Goal: Contribute content

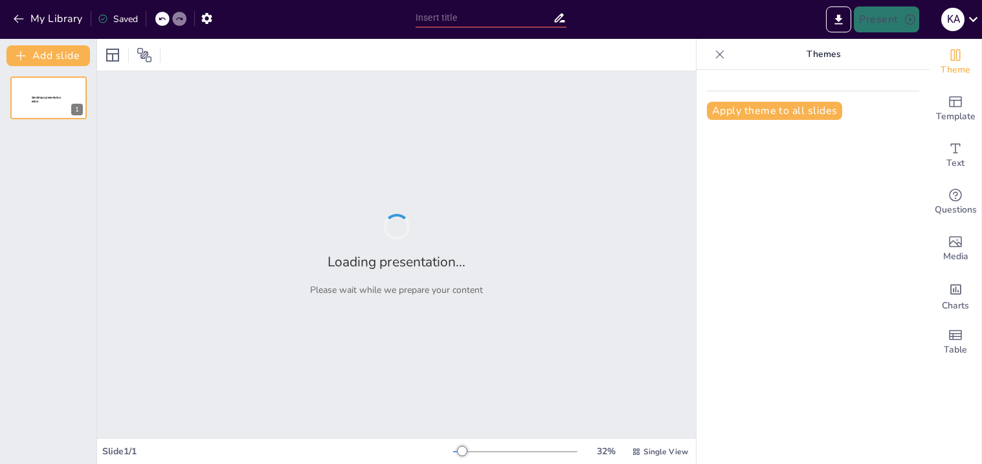
type input "Clasificación y Tipos de Ácidos Nucleicos: Un Estudio Detallado"
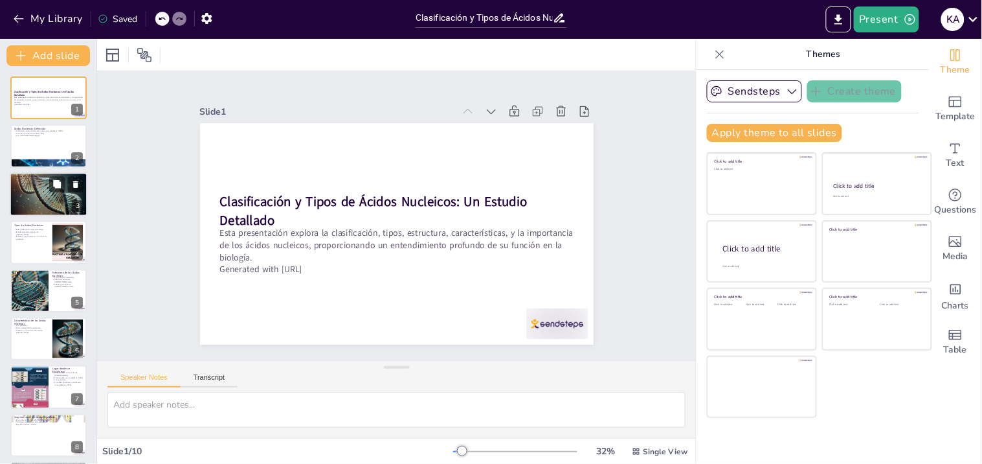
scroll to position [99, 0]
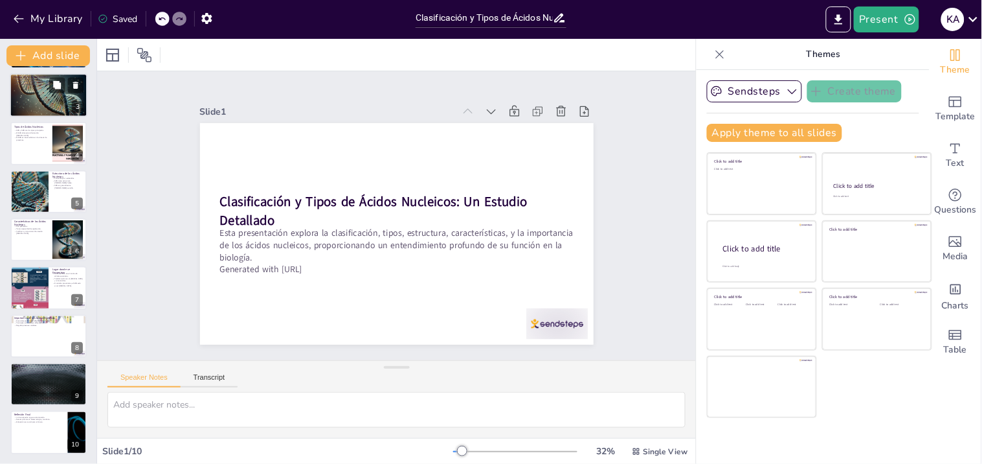
click at [57, 106] on div at bounding box center [49, 95] width 78 height 45
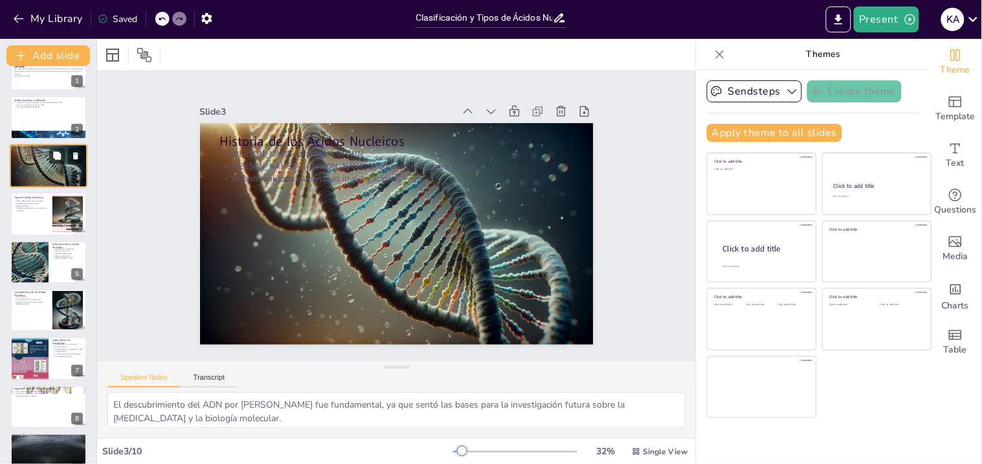
scroll to position [57, 0]
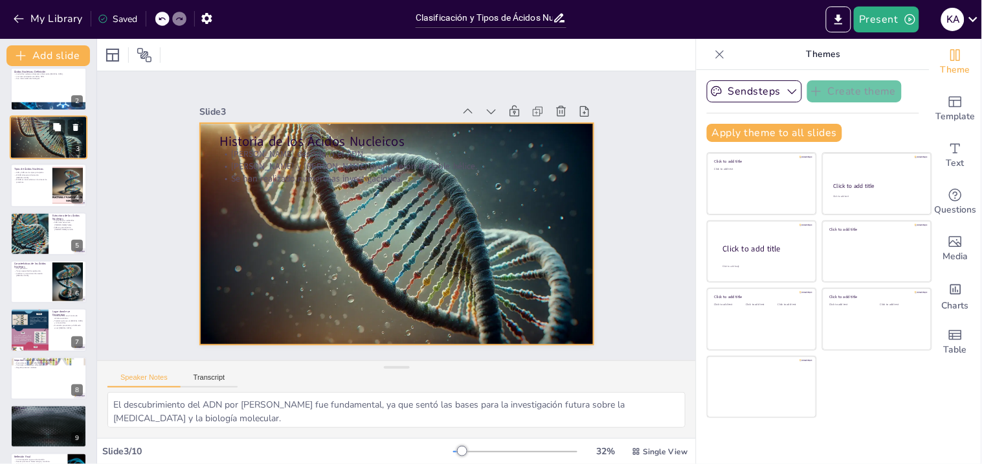
click at [60, 152] on div at bounding box center [49, 137] width 78 height 45
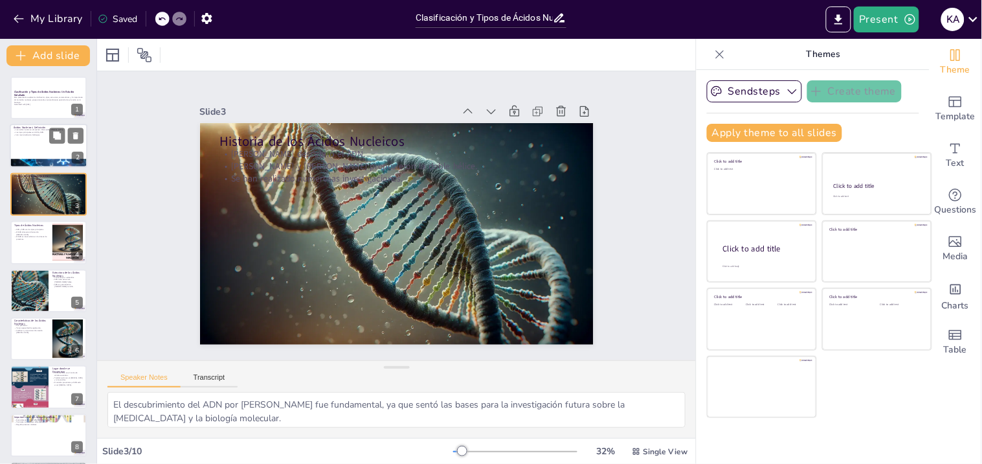
click at [56, 150] on div at bounding box center [49, 146] width 78 height 44
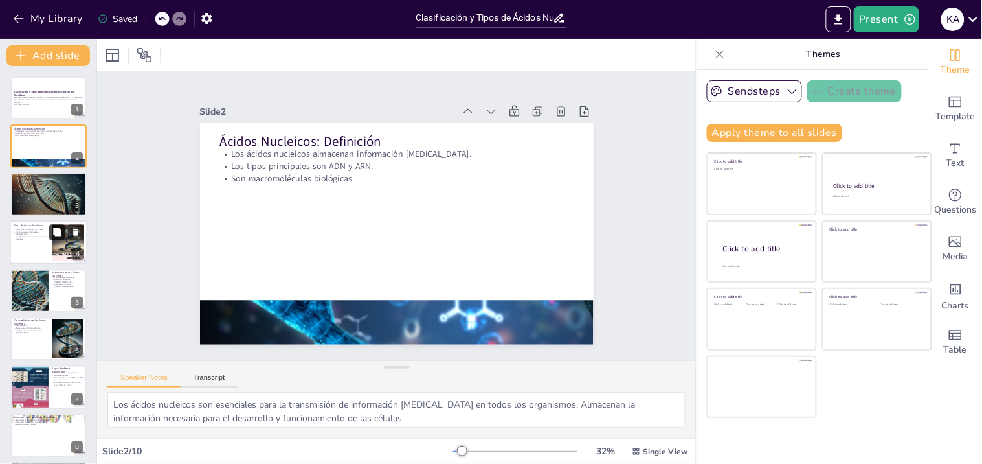
click at [63, 231] on button at bounding box center [57, 233] width 16 height 16
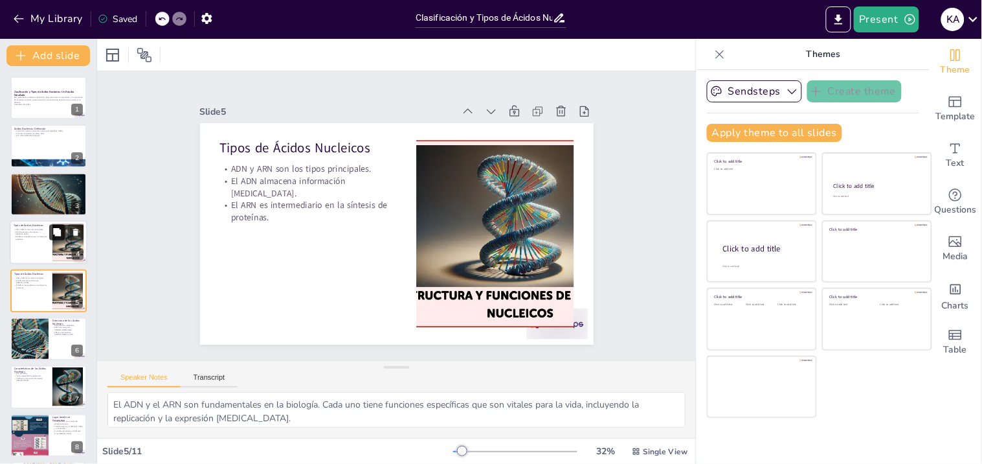
scroll to position [26, 0]
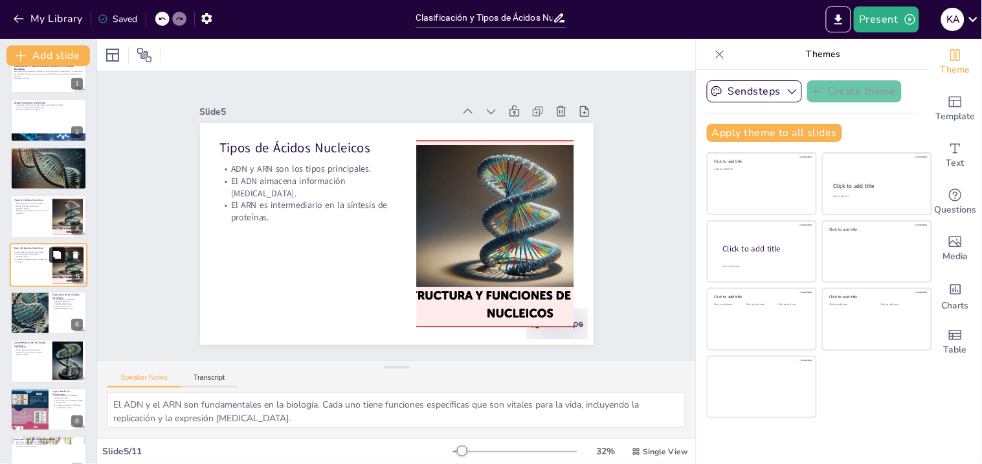
click at [63, 254] on button at bounding box center [57, 255] width 16 height 16
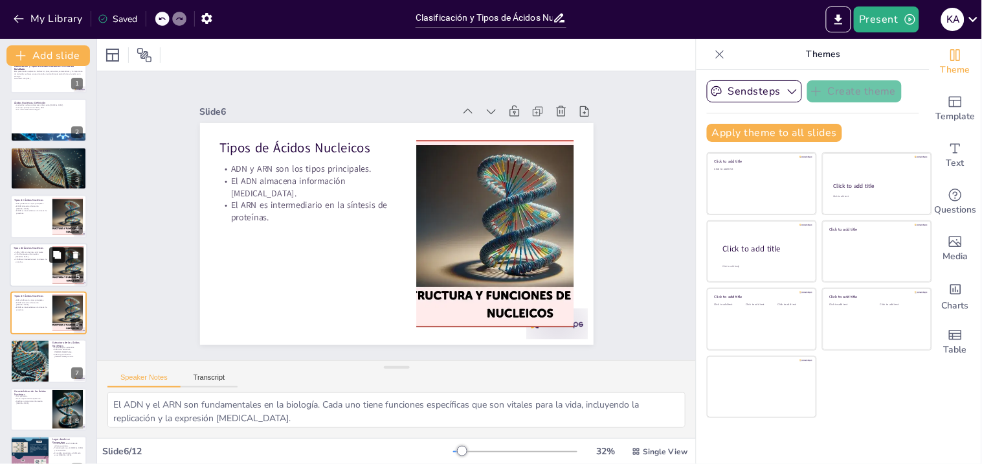
scroll to position [74, 0]
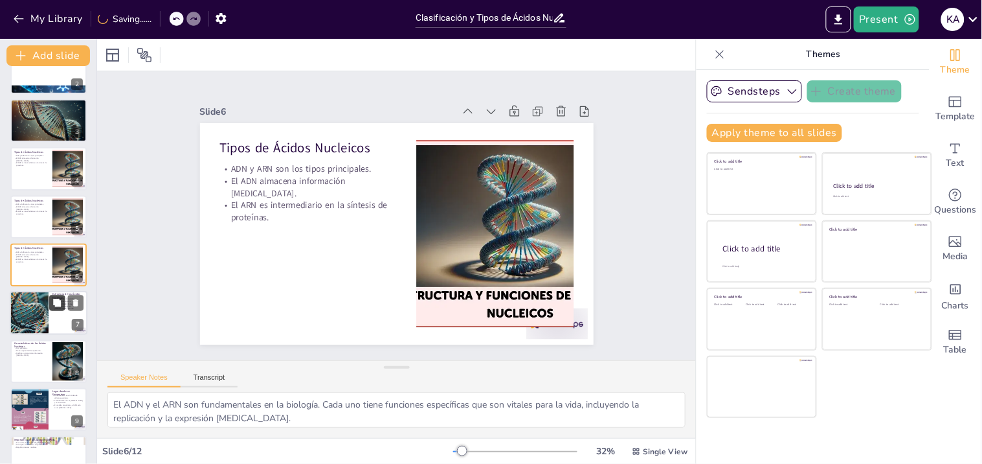
click at [58, 295] on button at bounding box center [57, 303] width 16 height 16
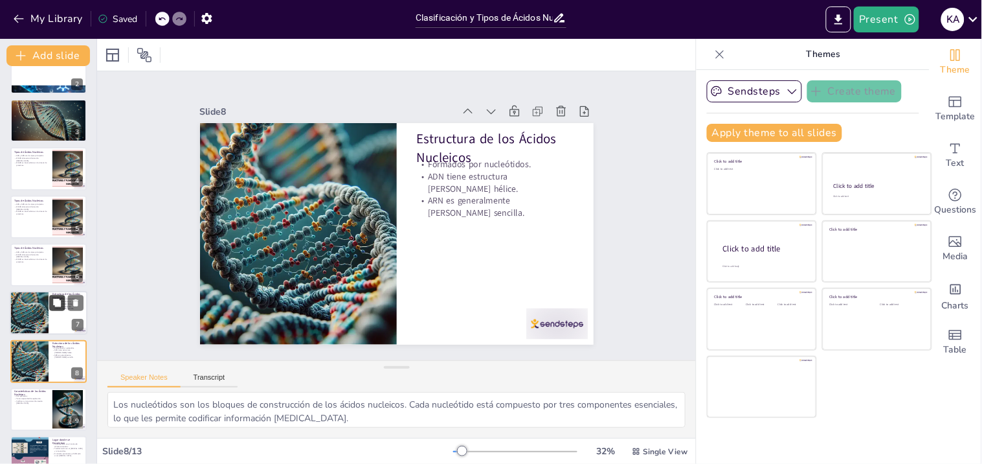
scroll to position [170, 0]
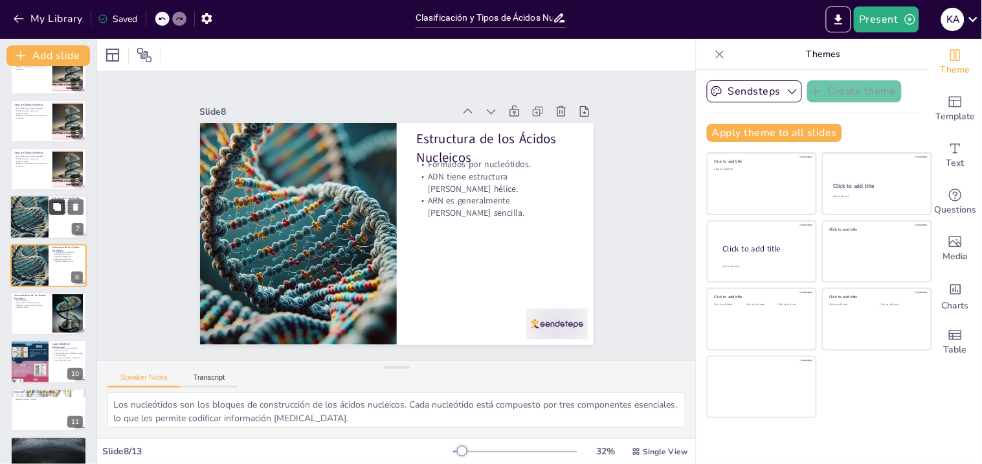
click at [58, 296] on button at bounding box center [57, 304] width 16 height 16
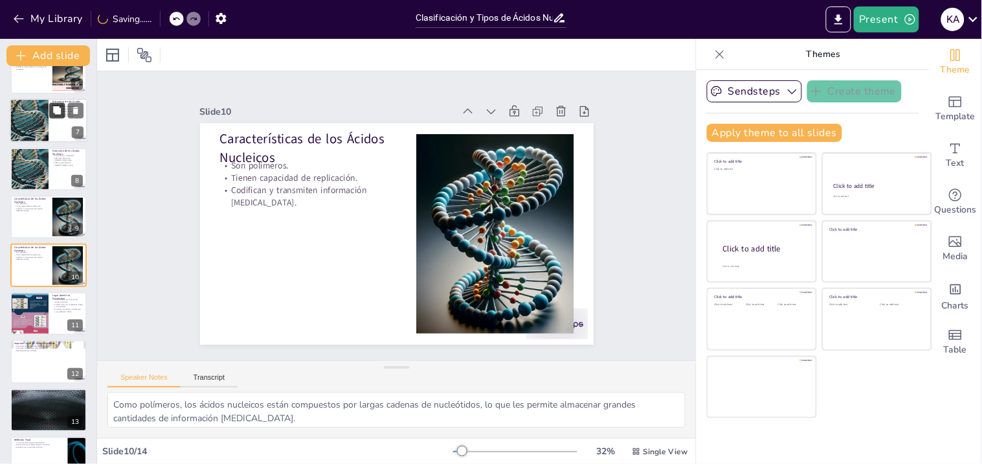
click at [58, 296] on button at bounding box center [57, 304] width 16 height 16
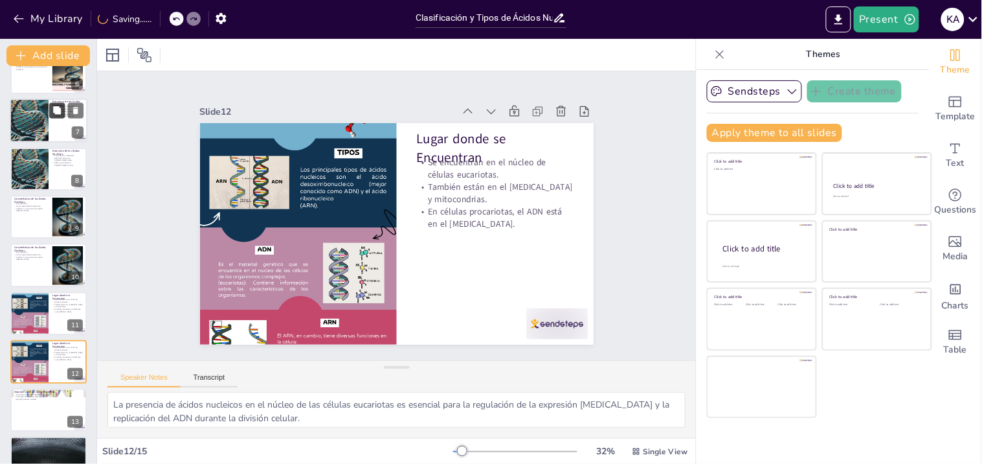
scroll to position [339, 0]
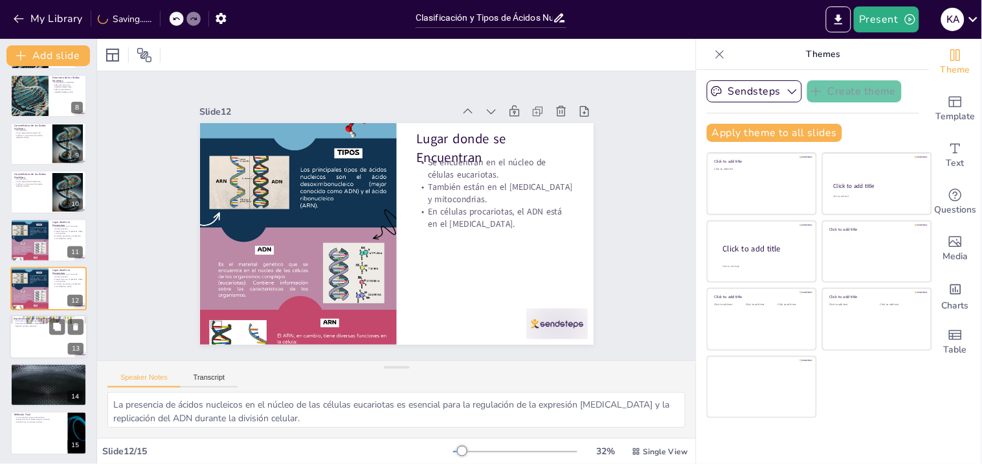
click at [59, 341] on div at bounding box center [49, 337] width 78 height 44
type textarea "La importancia de los ácidos nucleicos en la herencia [MEDICAL_DATA] radica en …"
